Goal: Task Accomplishment & Management: Use online tool/utility

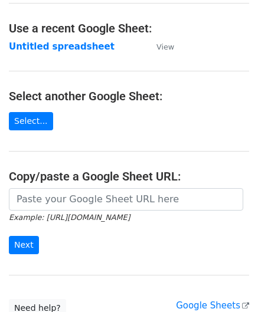
scroll to position [59, 0]
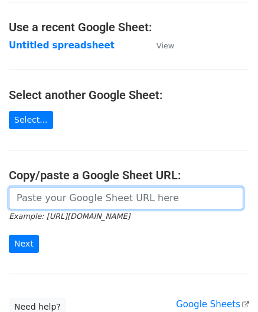
click at [53, 204] on input "url" at bounding box center [126, 198] width 234 height 22
paste input "[URL][DOMAIN_NAME]"
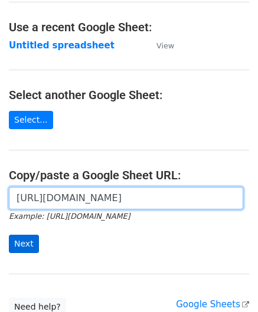
type input "[URL][DOMAIN_NAME]"
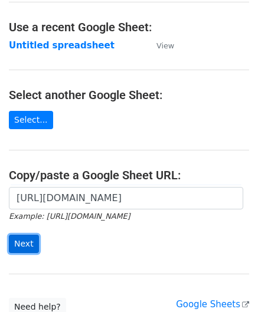
click at [21, 240] on input "Next" at bounding box center [24, 244] width 30 height 18
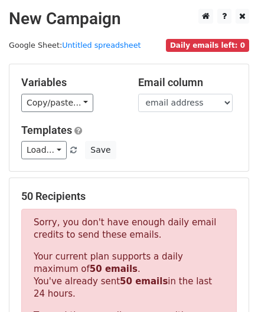
scroll to position [398, 0]
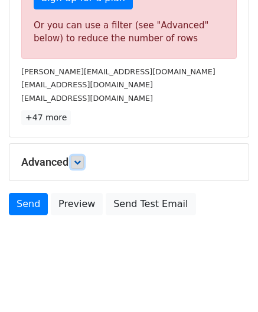
click at [74, 156] on link at bounding box center [77, 162] width 13 height 13
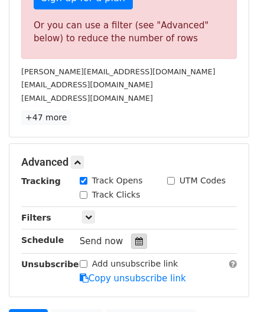
drag, startPoint x: 130, startPoint y: 235, endPoint x: 132, endPoint y: 226, distance: 9.7
click at [135, 237] on icon at bounding box center [139, 241] width 8 height 8
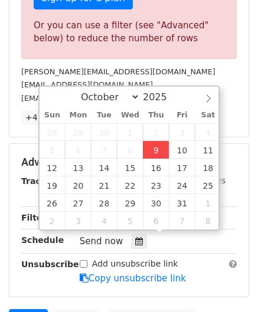
type input "[DATE] 12:00"
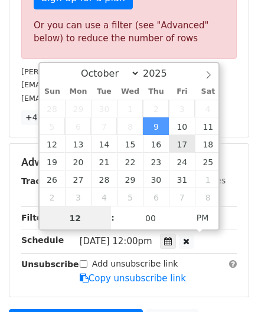
paste input "8"
type input "8"
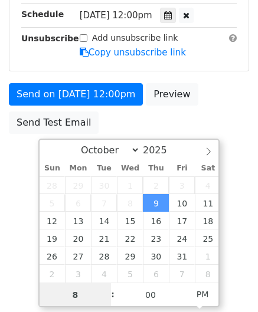
scroll to position [240, 0]
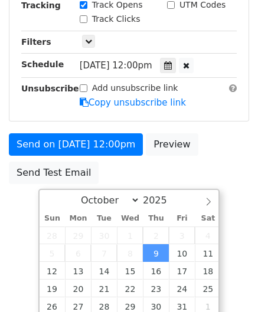
type input "[DATE] 20:00"
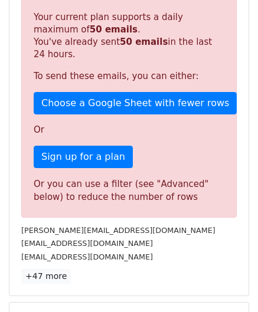
scroll to position [541, 0]
